Goal: Check status

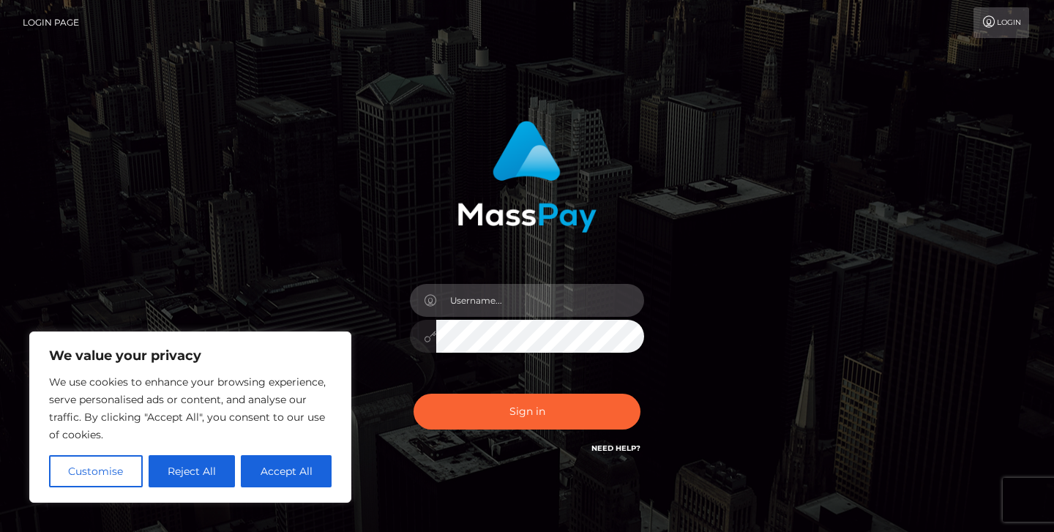
type input "jeremyfeist"
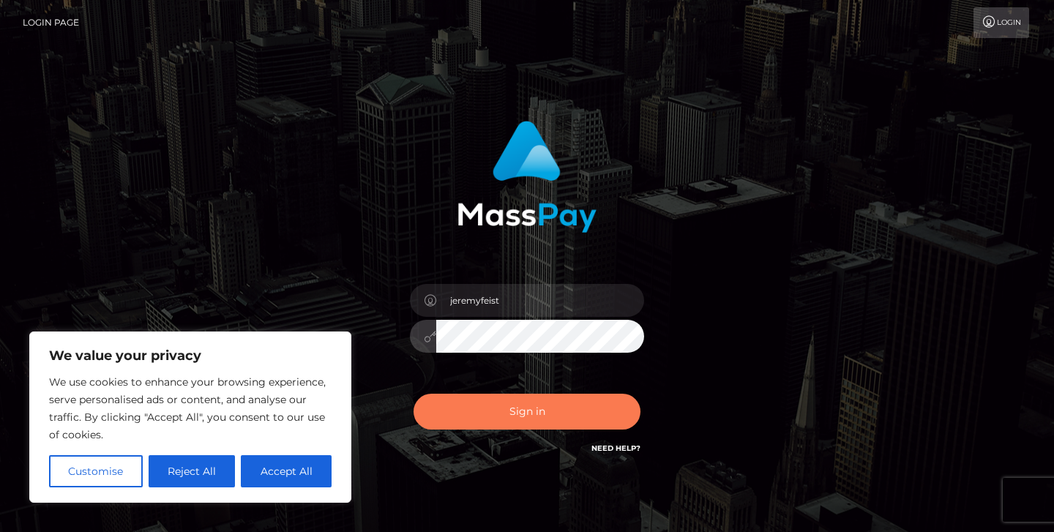
click at [467, 403] on button "Sign in" at bounding box center [526, 412] width 227 height 36
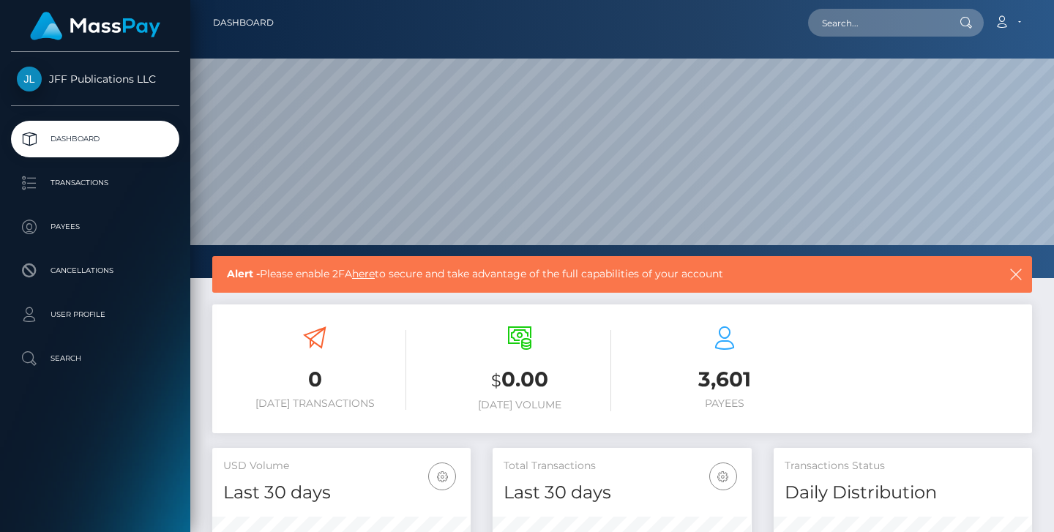
scroll to position [258, 259]
click at [78, 179] on p "Transactions" at bounding box center [95, 183] width 157 height 22
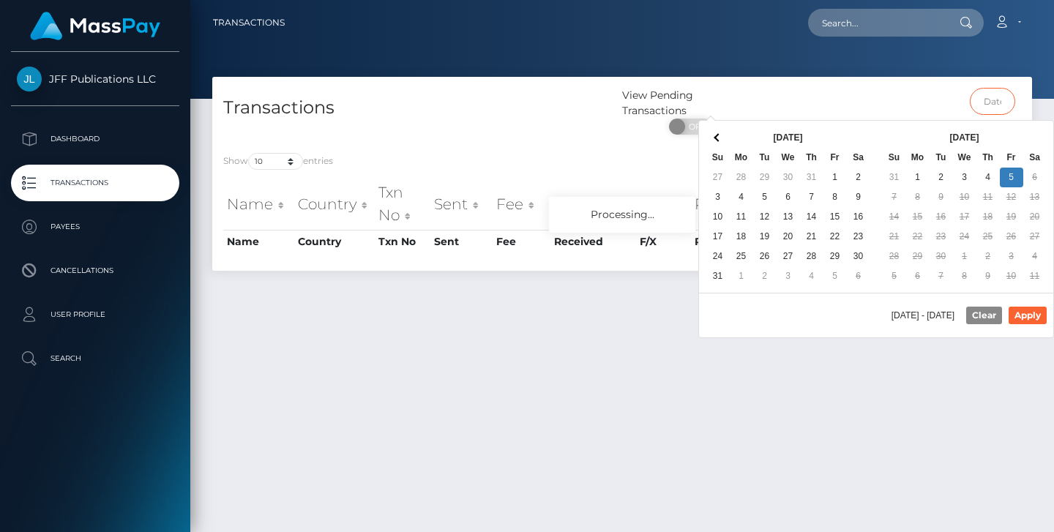
click at [984, 97] on input "text" at bounding box center [993, 101] width 46 height 27
drag, startPoint x: 1000, startPoint y: 176, endPoint x: 1010, endPoint y: 176, distance: 10.2
click at [1018, 310] on button "Apply" at bounding box center [1027, 316] width 38 height 18
type input "[DATE] - [DATE]"
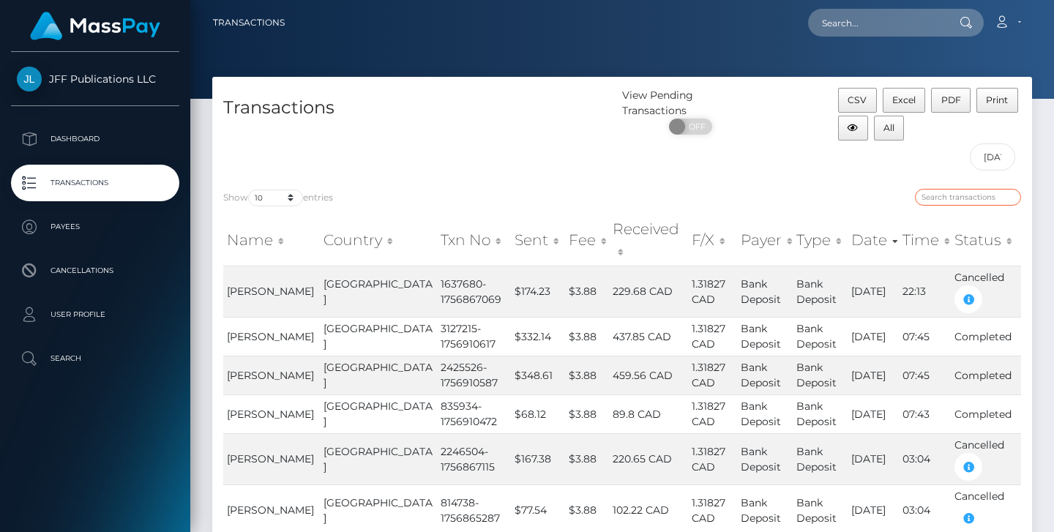
click at [948, 165] on div "Transactions View Pending Transactions ON OFF CSV Excel PDF Print All [DATE] - …" at bounding box center [622, 443] width 820 height 733
paste input "246353"
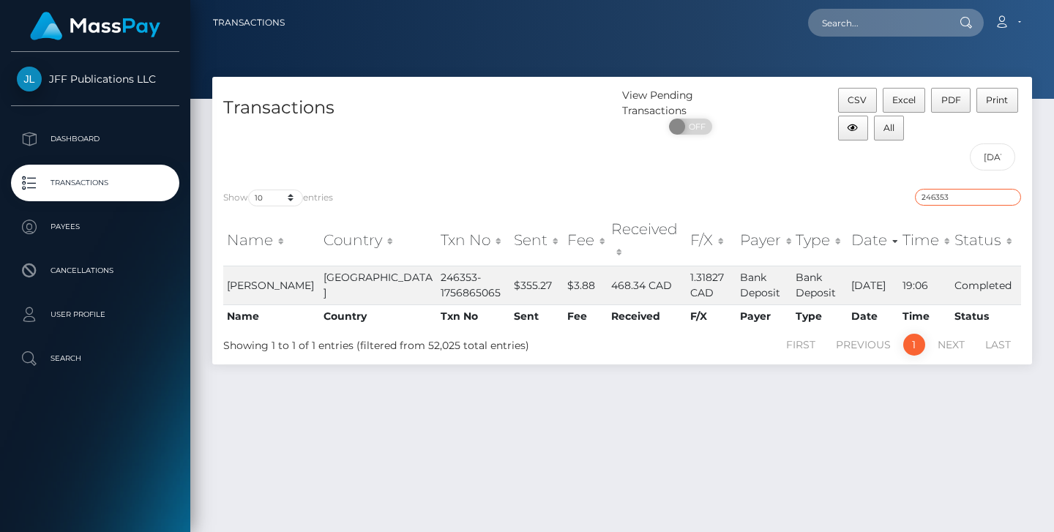
type input "246353"
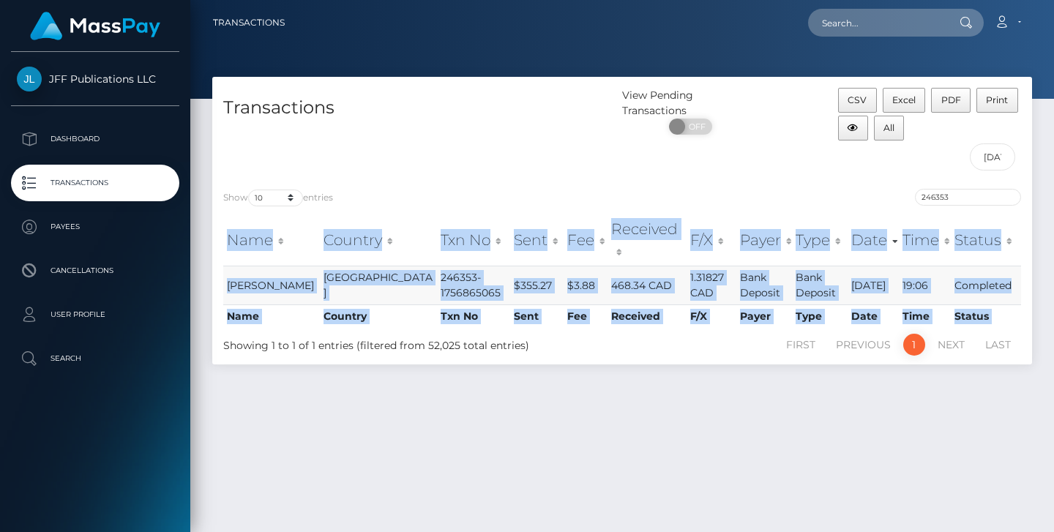
drag, startPoint x: 217, startPoint y: 230, endPoint x: 1019, endPoint y: 266, distance: 803.6
click at [1019, 266] on div "Name Country Txn No Sent Fee Received F/X Payer Type Date Time Status Name Coun…" at bounding box center [622, 271] width 820 height 123
copy table "Name Country Txn No Sent Fee Received F/X Payer Type Date Time Status Name Coun…"
